Goal: Transaction & Acquisition: Book appointment/travel/reservation

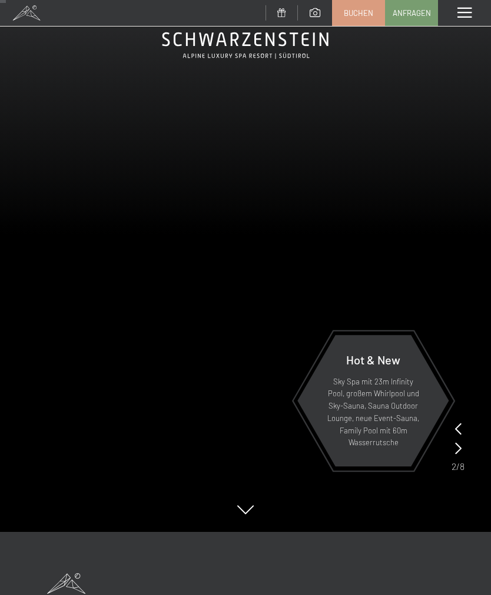
click at [351, 11] on span "Buchen" at bounding box center [358, 13] width 29 height 11
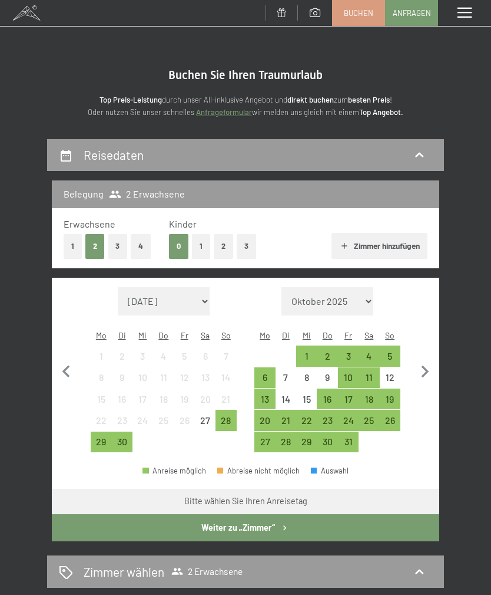
click at [425, 363] on icon "button" at bounding box center [425, 371] width 25 height 25
select select "[DATE]"
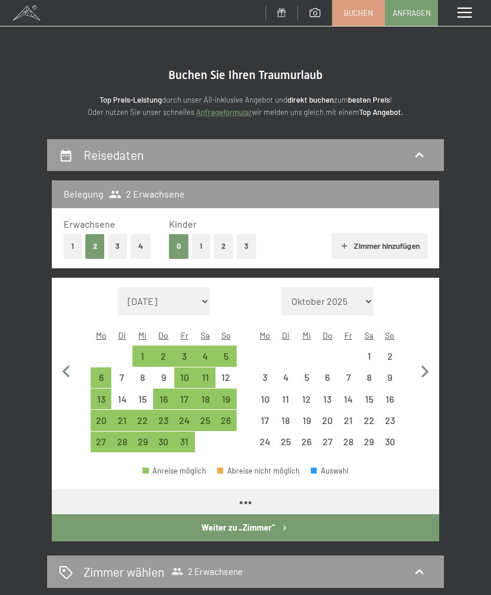
click at [418, 359] on icon "button" at bounding box center [425, 371] width 25 height 25
select select "[DATE]"
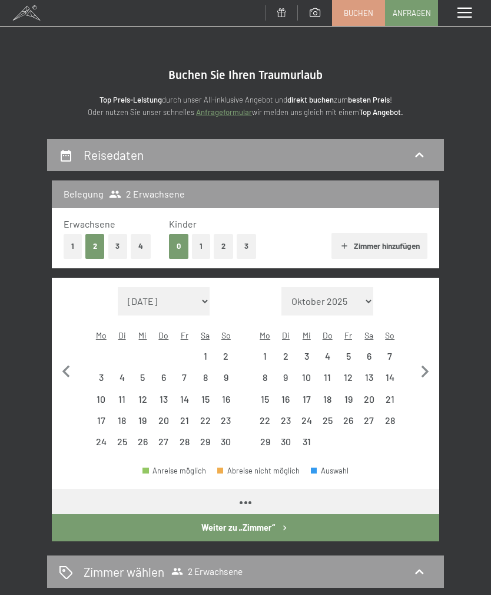
click at [425, 364] on icon "button" at bounding box center [425, 371] width 25 height 25
select select "[DATE]"
click at [421, 369] on icon "button" at bounding box center [425, 371] width 25 height 25
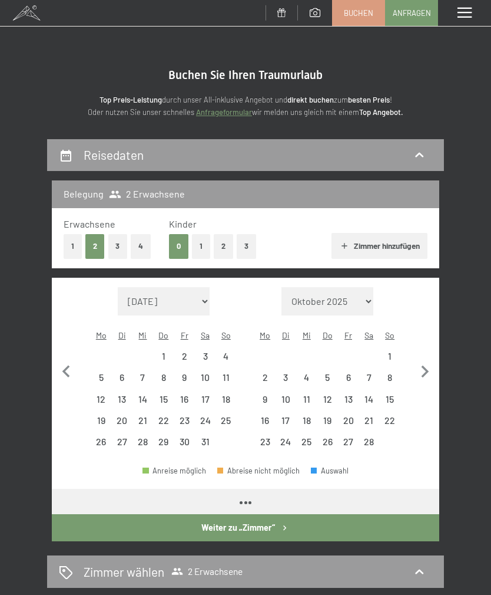
select select "[DATE]"
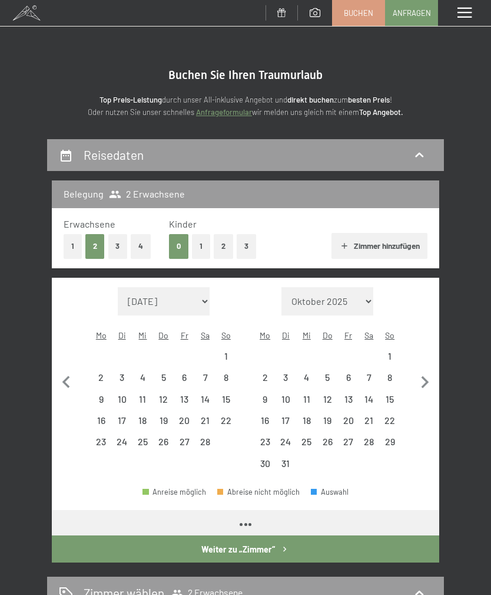
click at [420, 370] on icon "button" at bounding box center [425, 382] width 25 height 25
click at [416, 359] on button "button" at bounding box center [425, 380] width 25 height 187
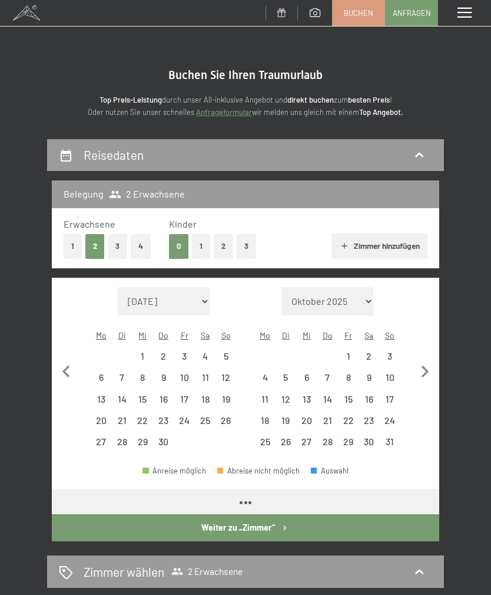
click at [415, 359] on icon "button" at bounding box center [425, 371] width 25 height 25
select select "[DATE]"
click at [417, 359] on icon "button" at bounding box center [425, 371] width 25 height 25
select select "[DATE]"
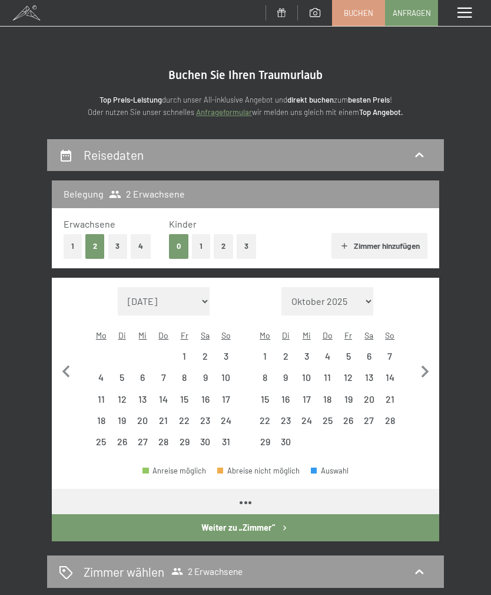
select select "[DATE]"
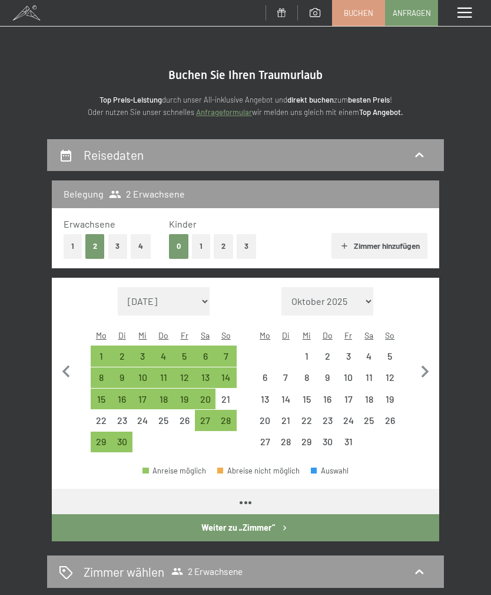
select select "[DATE]"
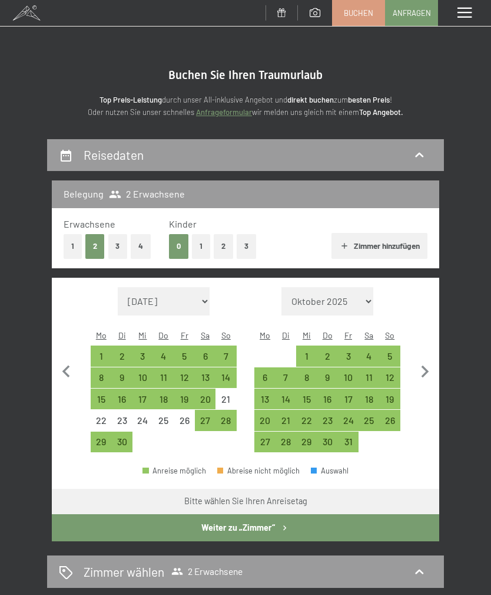
click at [224, 415] on div "28" at bounding box center [226, 424] width 18 height 18
select select "[DATE]"
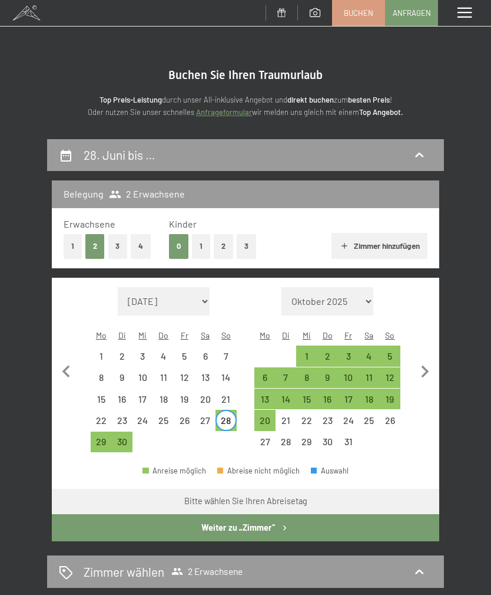
click at [386, 351] on div "5" at bounding box center [390, 360] width 18 height 18
select select "[DATE]"
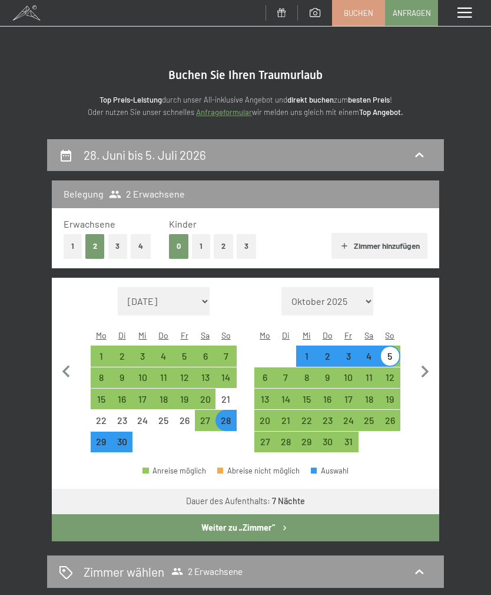
click at [116, 516] on button "Weiter zu „Zimmer“" at bounding box center [246, 527] width 388 height 27
select select "[DATE]"
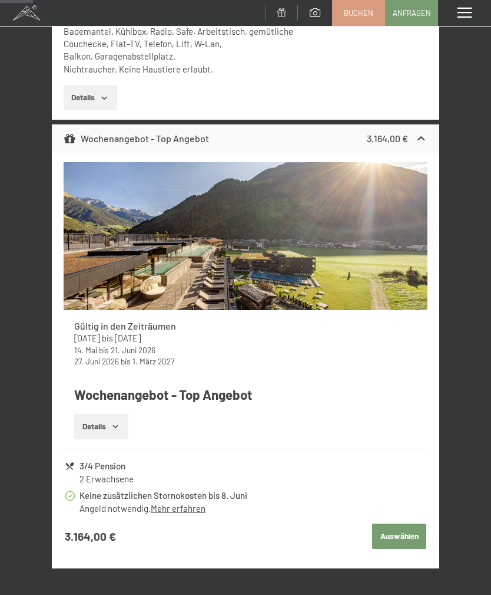
scroll to position [500, 0]
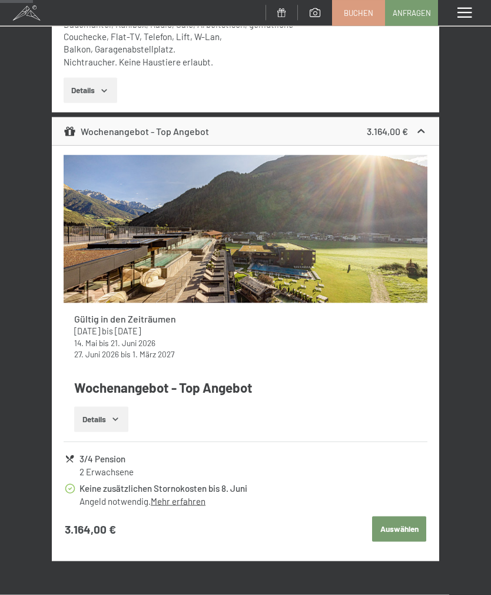
click at [86, 420] on button "Details" at bounding box center [101, 420] width 54 height 26
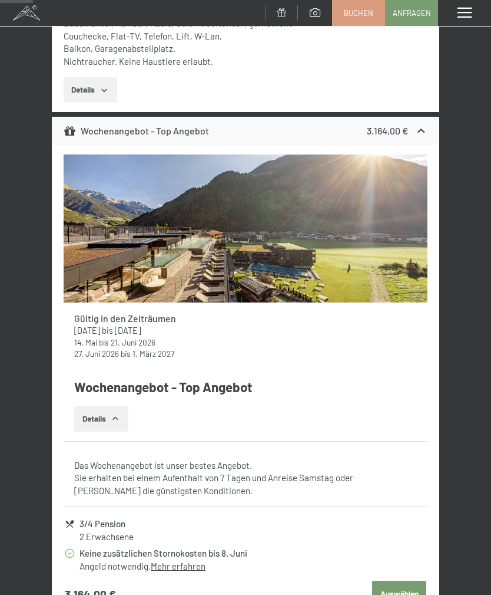
click at [77, 413] on button "Details" at bounding box center [101, 419] width 54 height 26
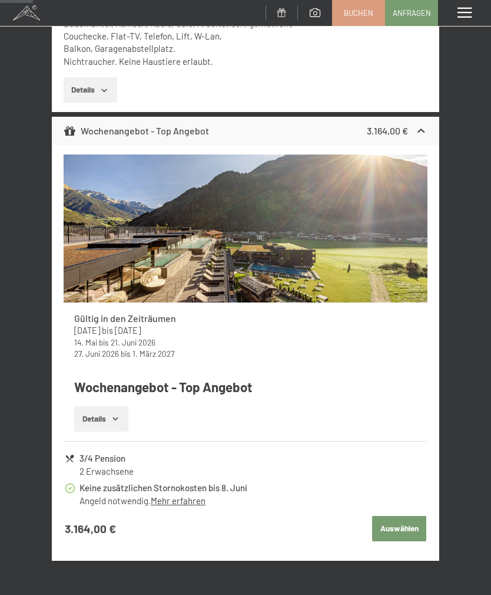
click at [82, 415] on button "Details" at bounding box center [101, 419] width 54 height 26
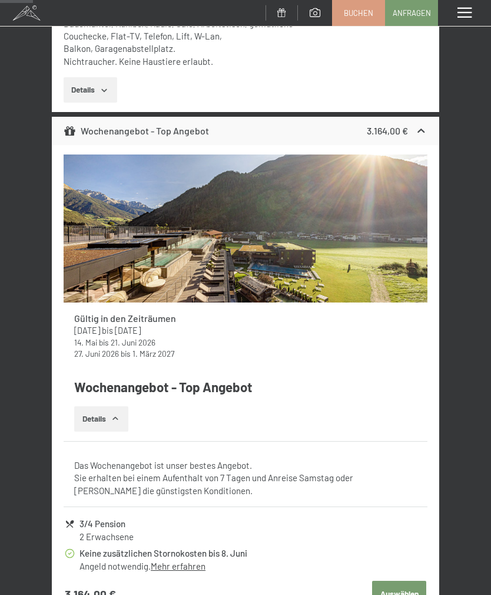
click at [83, 410] on button "Details" at bounding box center [101, 419] width 54 height 26
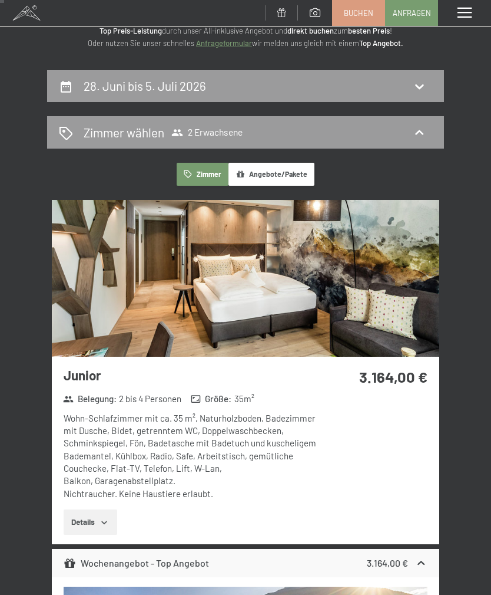
scroll to position [41, 0]
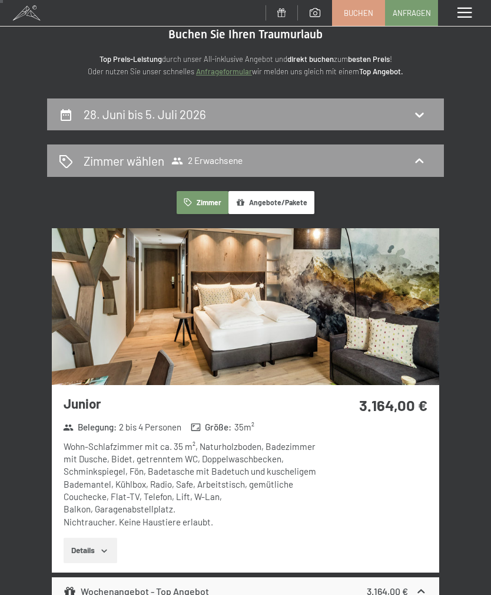
click at [259, 203] on button "Angebote/Pakete" at bounding box center [272, 202] width 86 height 23
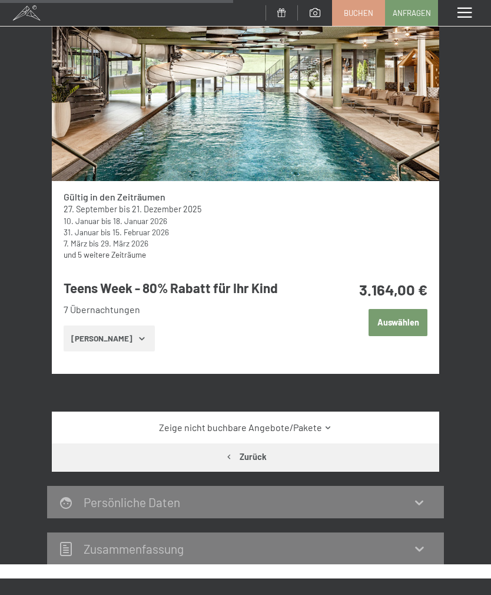
scroll to position [609, 0]
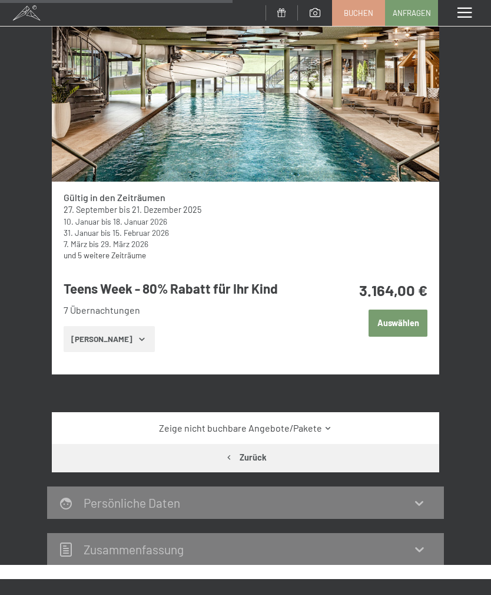
click at [82, 252] on link "und 5 weitere Zeiträume" at bounding box center [105, 255] width 83 height 10
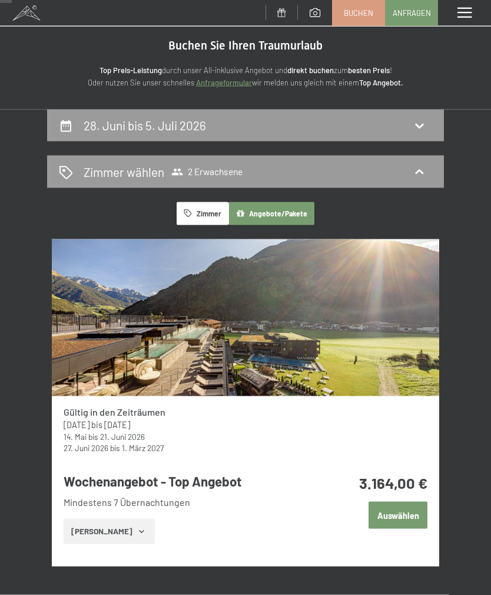
scroll to position [0, 0]
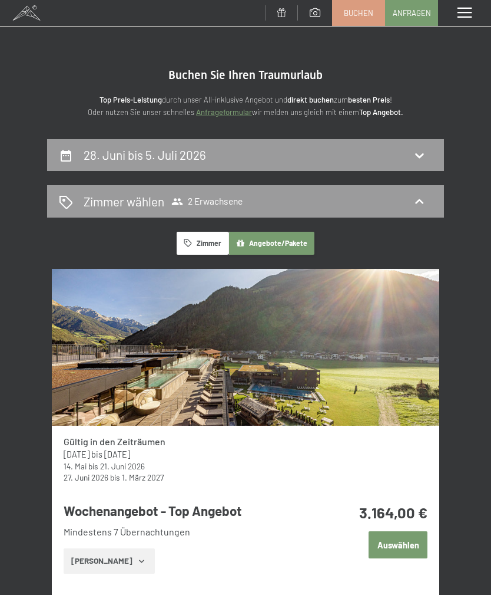
click at [96, 157] on h2 "28. Juni bis 5. Juli 2026" at bounding box center [145, 154] width 123 height 15
select select "[DATE]"
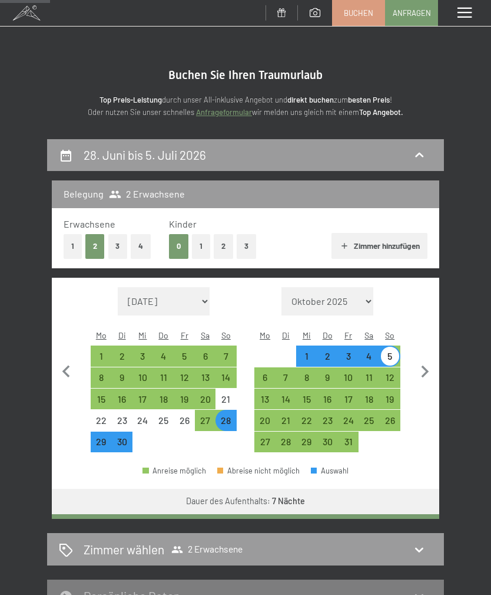
scroll to position [138, 0]
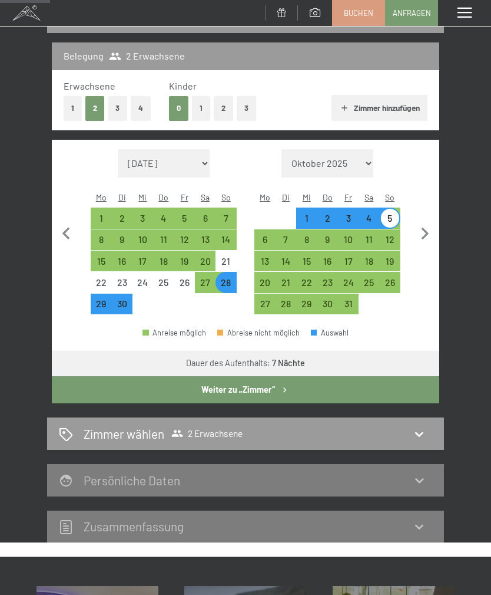
click at [219, 235] on div "14" at bounding box center [226, 244] width 18 height 18
select select "[DATE]"
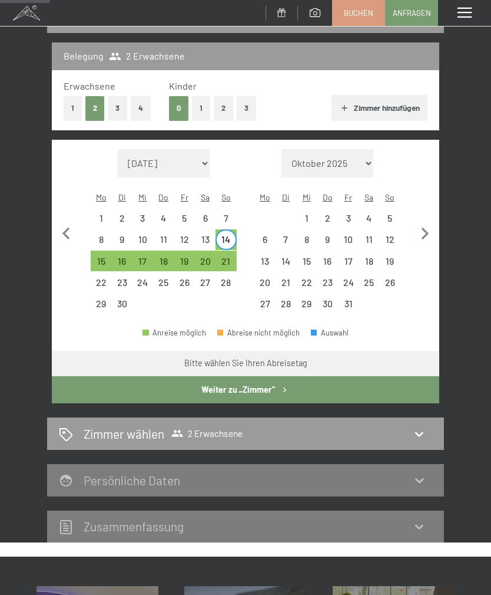
click at [221, 256] on div "21" at bounding box center [226, 265] width 18 height 18
select select "[DATE]"
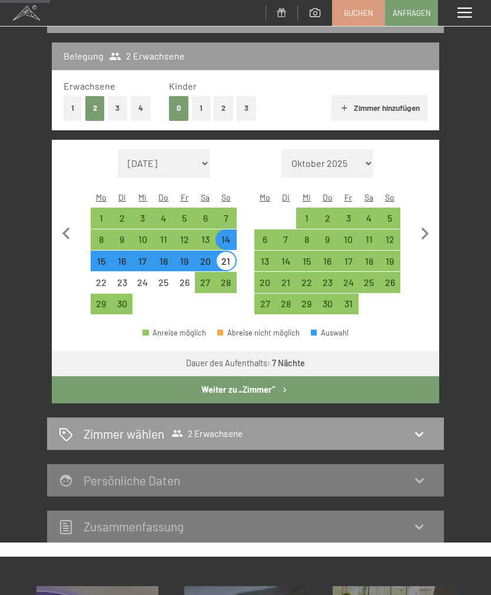
click at [77, 388] on button "Weiter zu „Zimmer“" at bounding box center [246, 389] width 388 height 27
select select "[DATE]"
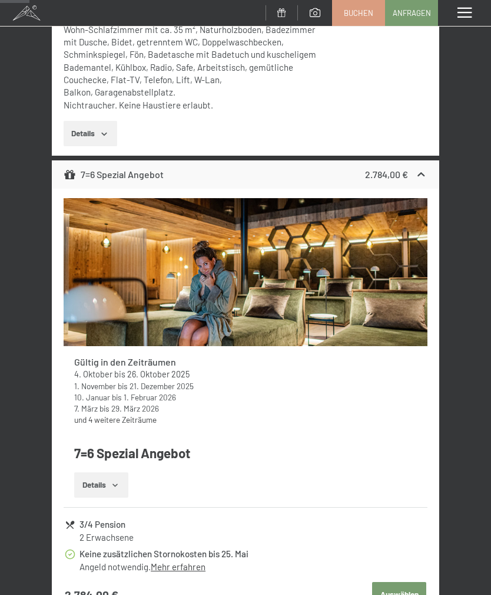
scroll to position [458, 0]
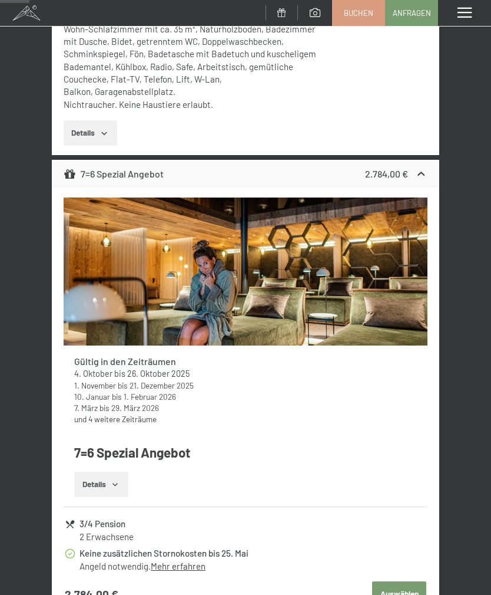
click at [81, 418] on link "und 4 weitere Zeiträume" at bounding box center [115, 419] width 83 height 10
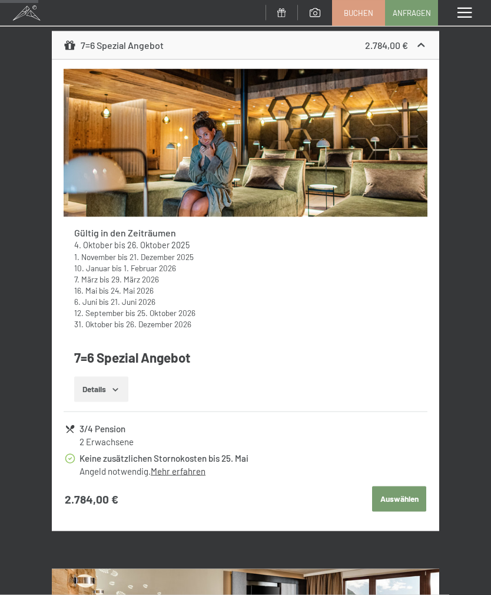
scroll to position [598, 0]
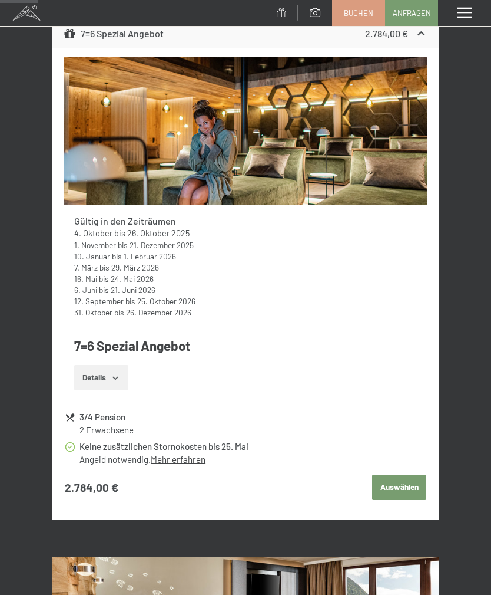
click at [386, 487] on button "Auswählen" at bounding box center [399, 487] width 54 height 26
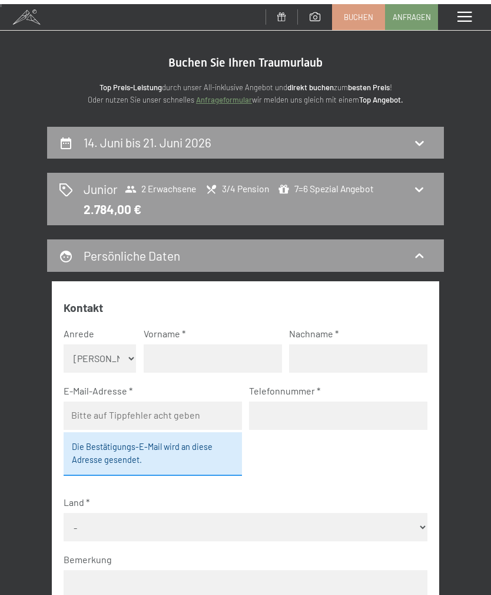
scroll to position [0, 0]
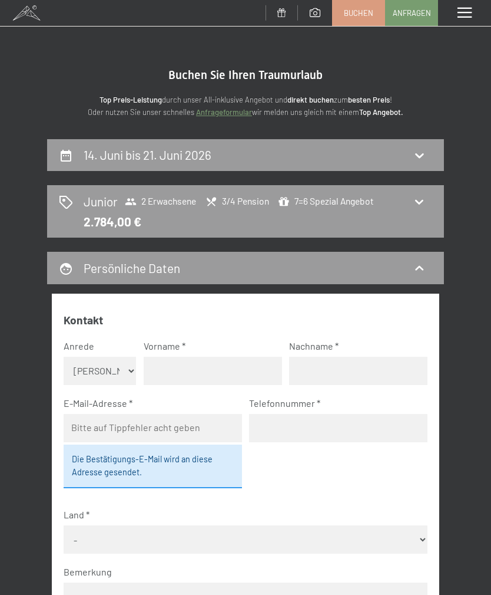
click at [93, 207] on h2 "Junior" at bounding box center [101, 201] width 34 height 17
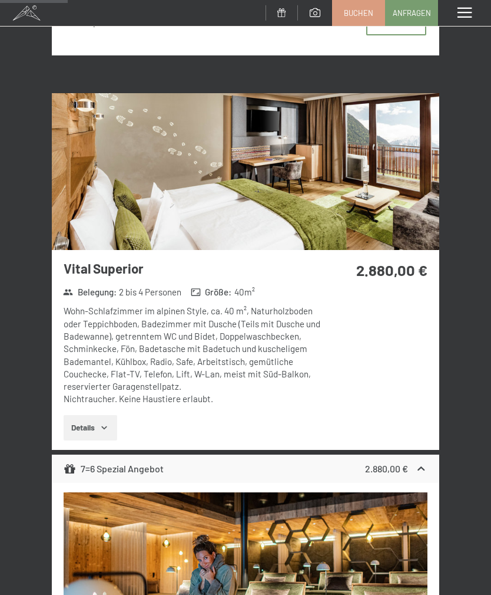
scroll to position [1051, 0]
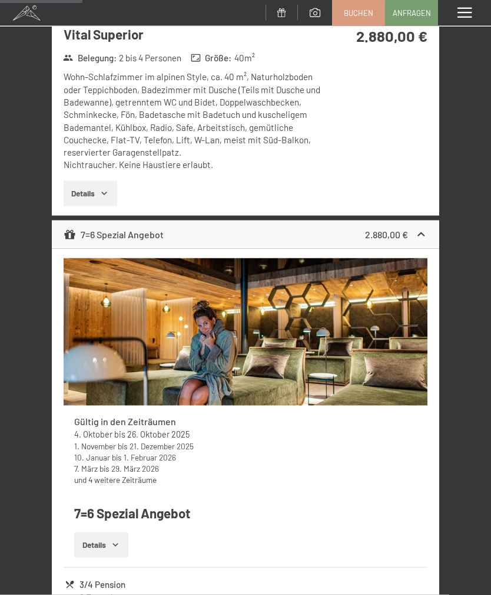
click at [85, 474] on link "und 4 weitere Zeiträume" at bounding box center [115, 479] width 83 height 10
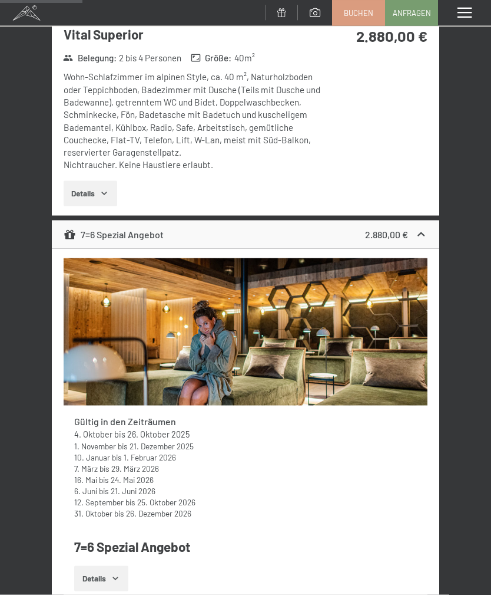
scroll to position [1286, 0]
click at [131, 369] on img at bounding box center [246, 331] width 365 height 147
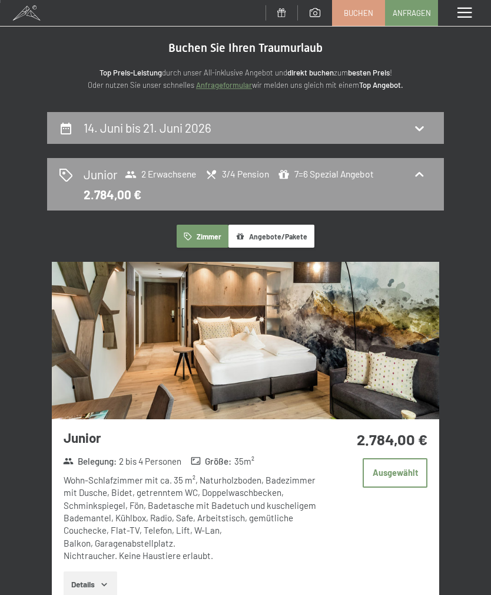
scroll to position [0, 0]
